Goal: Information Seeking & Learning: Learn about a topic

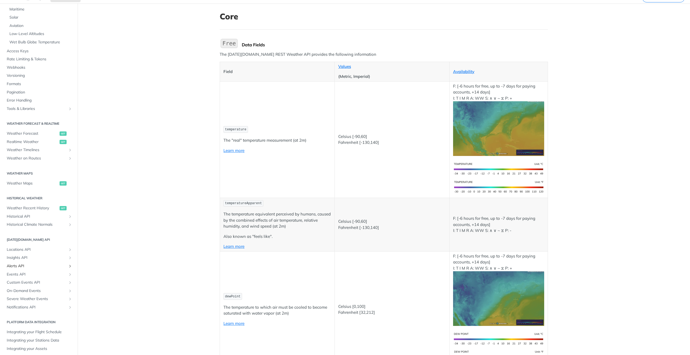
scroll to position [27, 0]
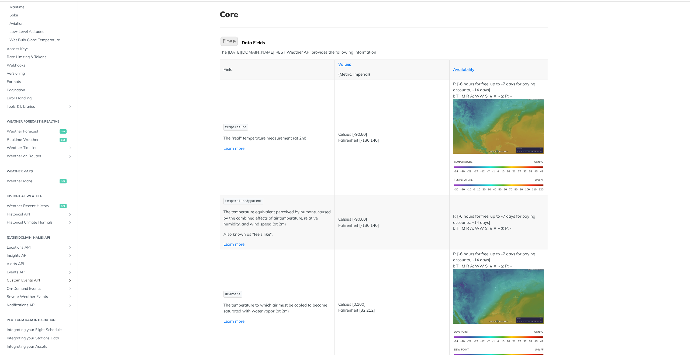
click at [30, 282] on span "Custom Events API" at bounding box center [37, 280] width 60 height 5
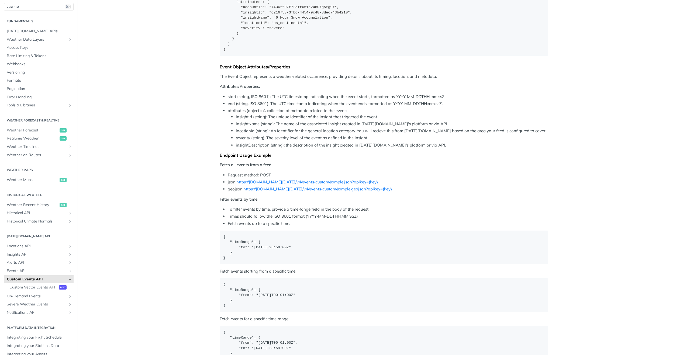
scroll to position [522, 0]
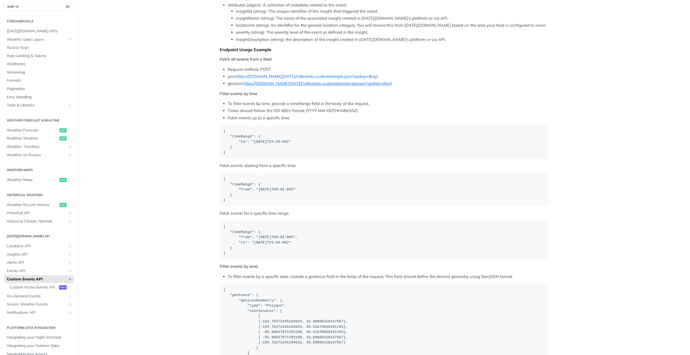
click at [289, 79] on link "https://api.tomorrow.io/v4/events-custom/sample.json?apikey={key}" at bounding box center [306, 76] width 141 height 5
